Goal: Task Accomplishment & Management: Manage account settings

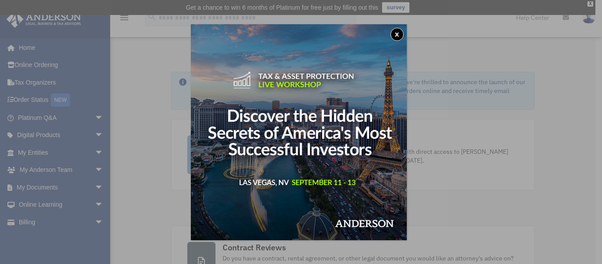
click at [44, 185] on div "x" at bounding box center [301, 132] width 602 height 264
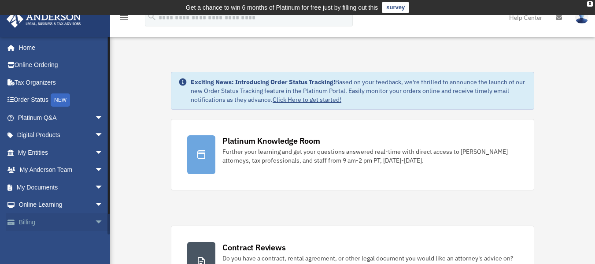
click at [33, 221] on link "Billing arrow_drop_down" at bounding box center [61, 222] width 111 height 18
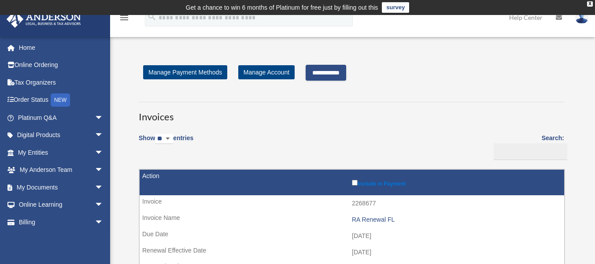
click at [322, 73] on input "**********" at bounding box center [326, 73] width 41 height 16
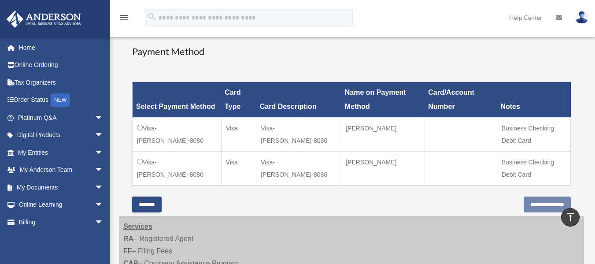
scroll to position [228, 0]
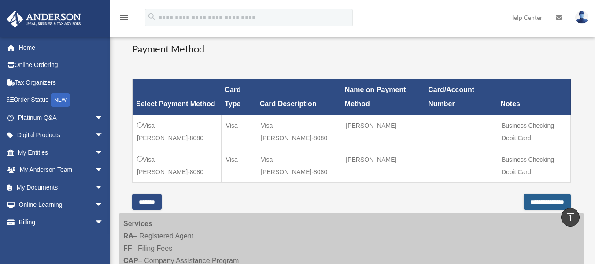
click at [527, 202] on input "**********" at bounding box center [547, 202] width 47 height 16
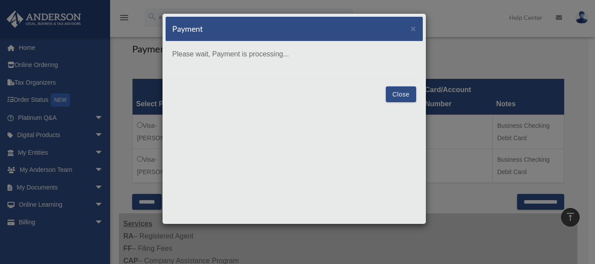
drag, startPoint x: 270, startPoint y: 62, endPoint x: 493, endPoint y: 62, distance: 223.7
drag, startPoint x: 493, startPoint y: 62, endPoint x: 496, endPoint y: 55, distance: 6.9
click at [496, 57] on div "Payment × Please wait, Payment is processing... Close" at bounding box center [297, 132] width 595 height 264
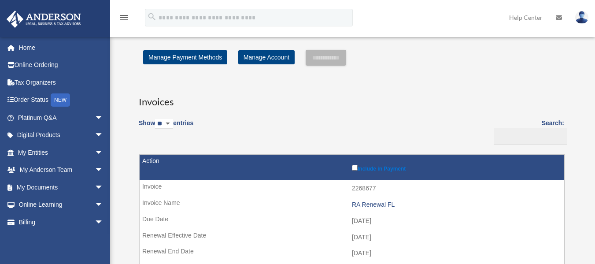
scroll to position [12, 0]
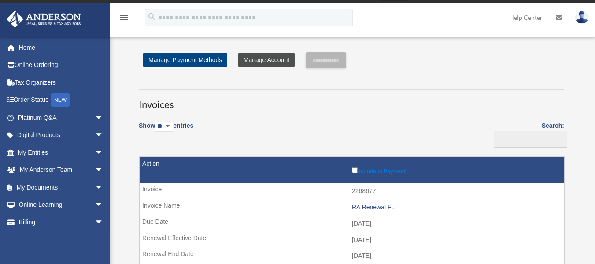
click at [264, 59] on link "Manage Account" at bounding box center [266, 60] width 56 height 14
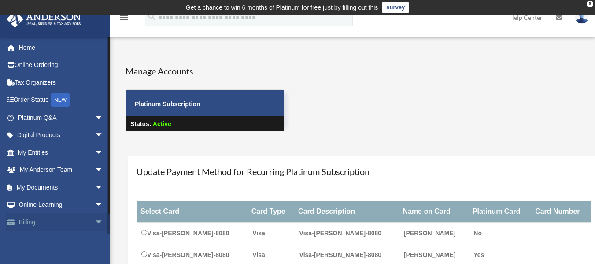
click at [28, 221] on link "Billing arrow_drop_down" at bounding box center [61, 222] width 111 height 18
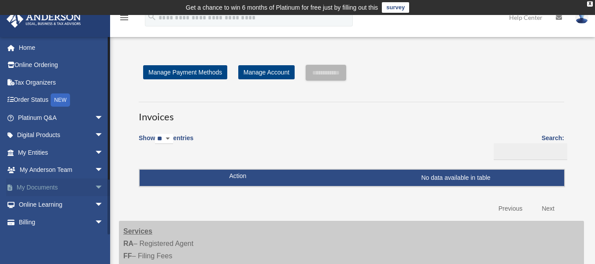
click at [33, 186] on link "My Documents arrow_drop_down" at bounding box center [61, 187] width 111 height 18
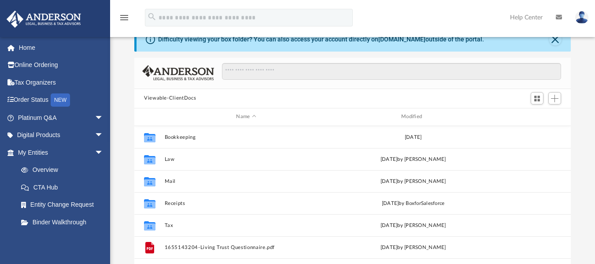
scroll to position [35, 0]
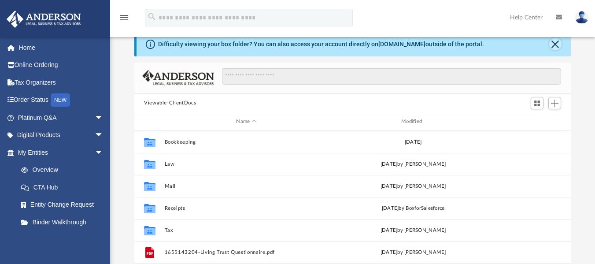
click at [554, 46] on button "Close" at bounding box center [555, 44] width 12 height 12
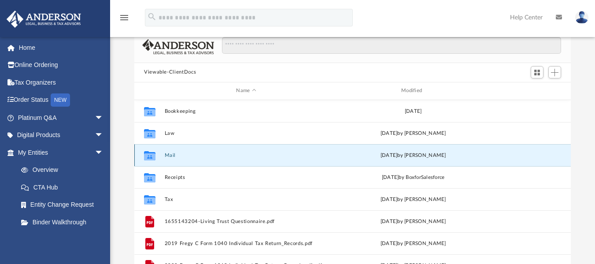
click at [173, 155] on button "Mail" at bounding box center [246, 155] width 163 height 6
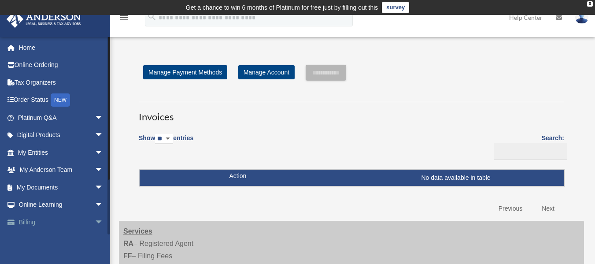
click at [33, 222] on link "Billing arrow_drop_down" at bounding box center [61, 222] width 111 height 18
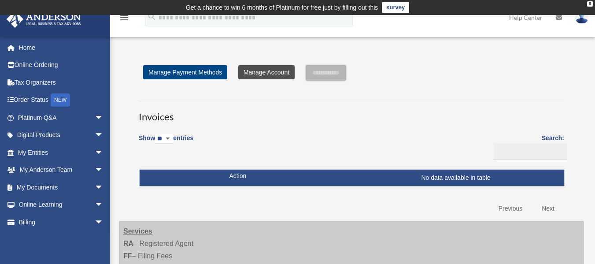
click at [259, 73] on link "Manage Account" at bounding box center [266, 72] width 56 height 14
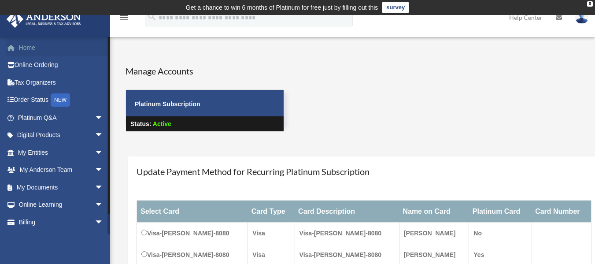
click at [33, 49] on link "Home" at bounding box center [61, 48] width 111 height 18
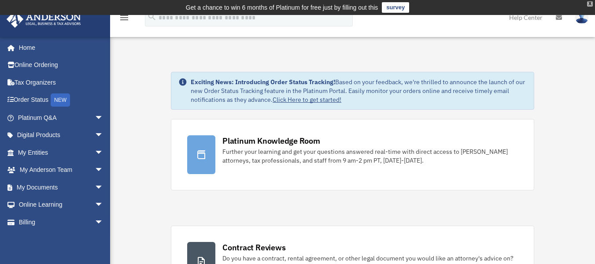
click at [591, 4] on div "X" at bounding box center [590, 3] width 6 height 5
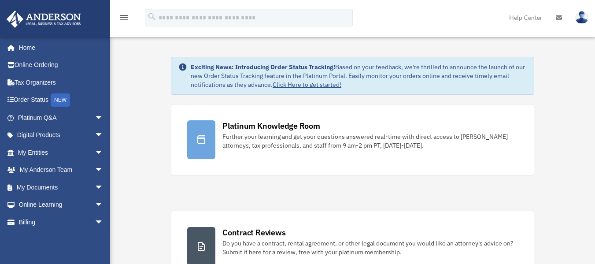
click at [581, 18] on img at bounding box center [581, 17] width 13 height 13
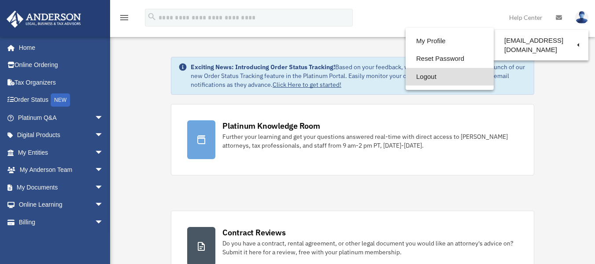
click at [426, 77] on link "Logout" at bounding box center [450, 77] width 88 height 18
